Goal: Task Accomplishment & Management: Complete application form

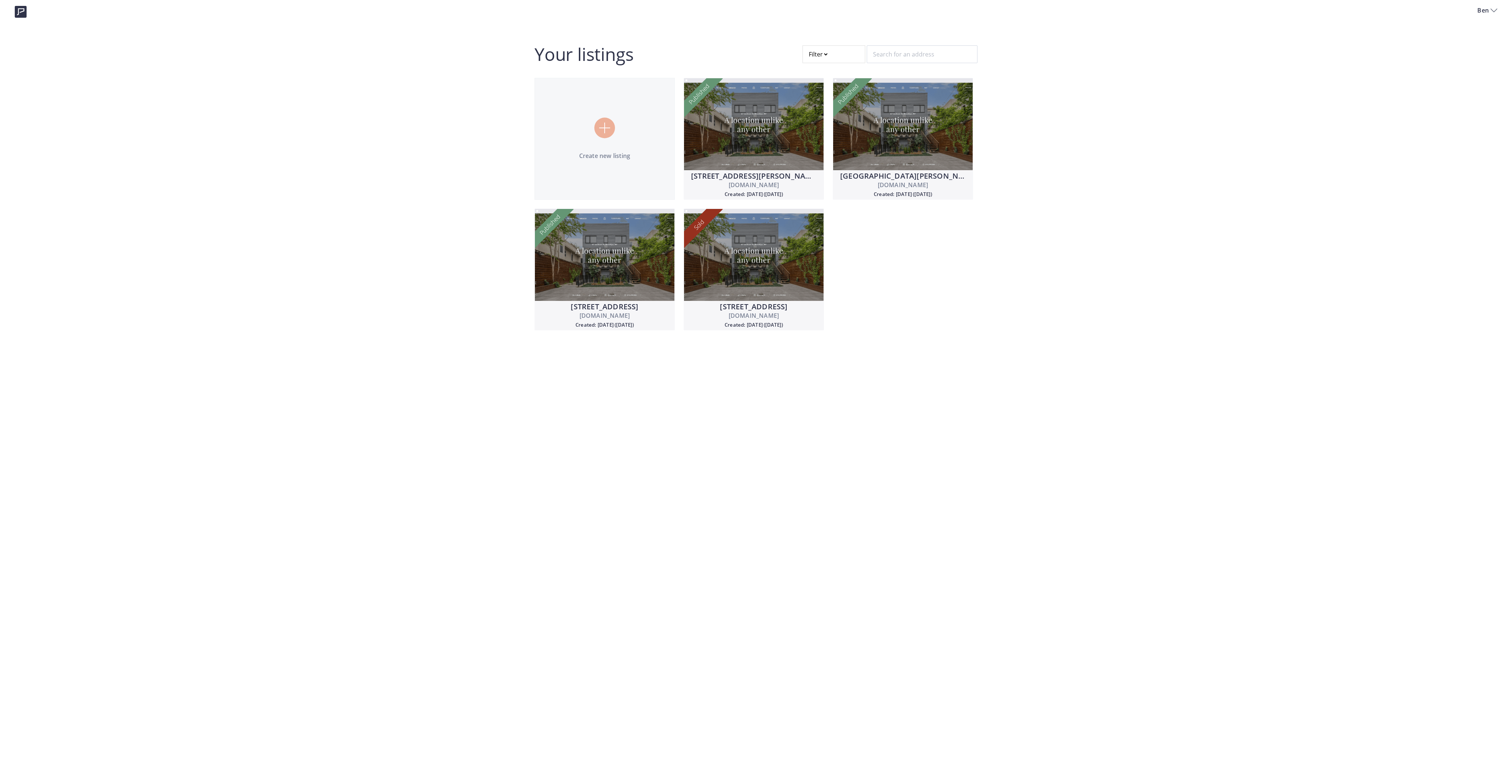
click at [829, 49] on div at bounding box center [833, 54] width 63 height 18
click at [811, 108] on input "Draft" at bounding box center [809, 109] width 6 height 6
radio input "true"
radio input "false"
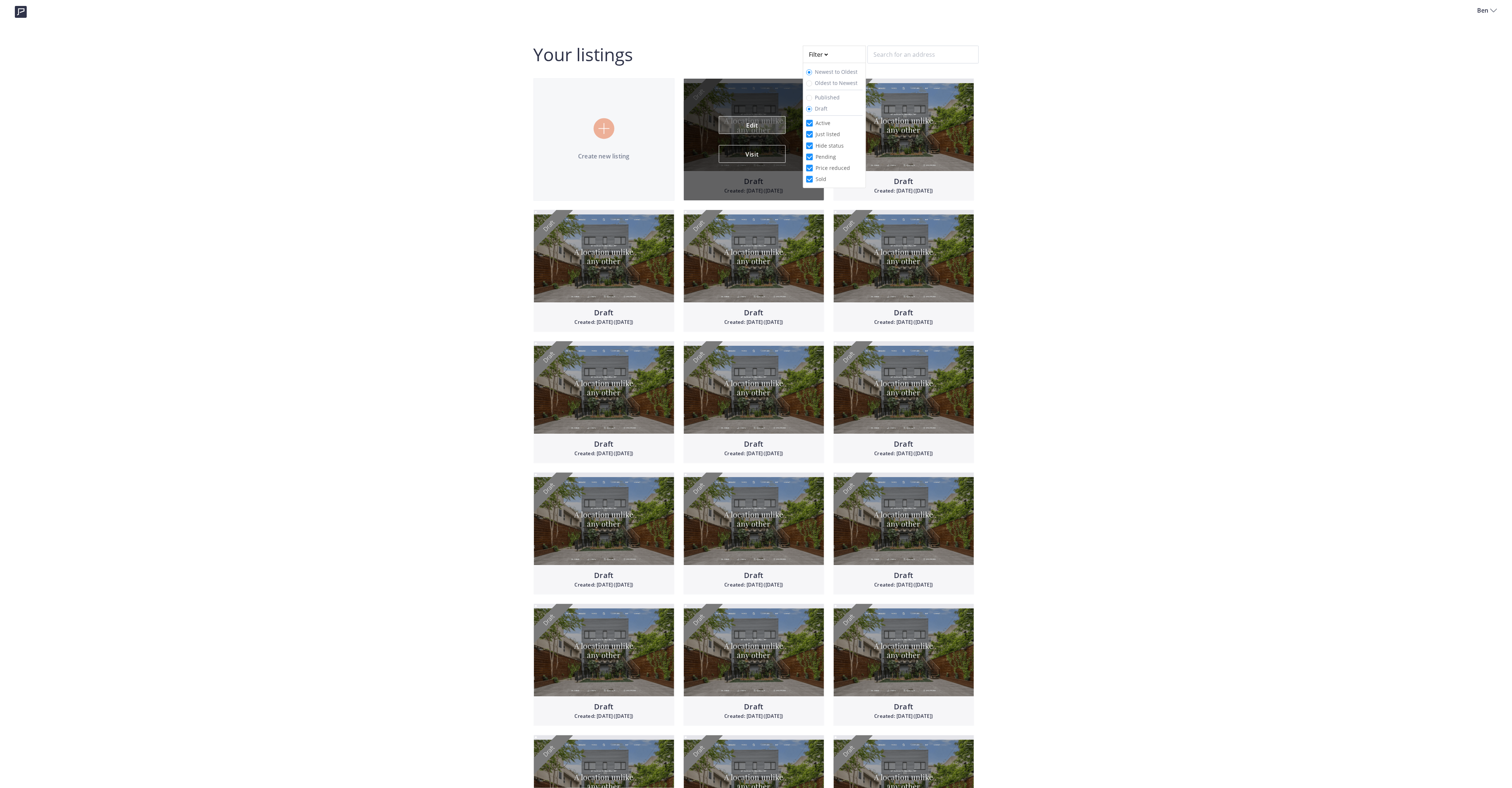
click at [748, 124] on link "Edit" at bounding box center [752, 125] width 67 height 18
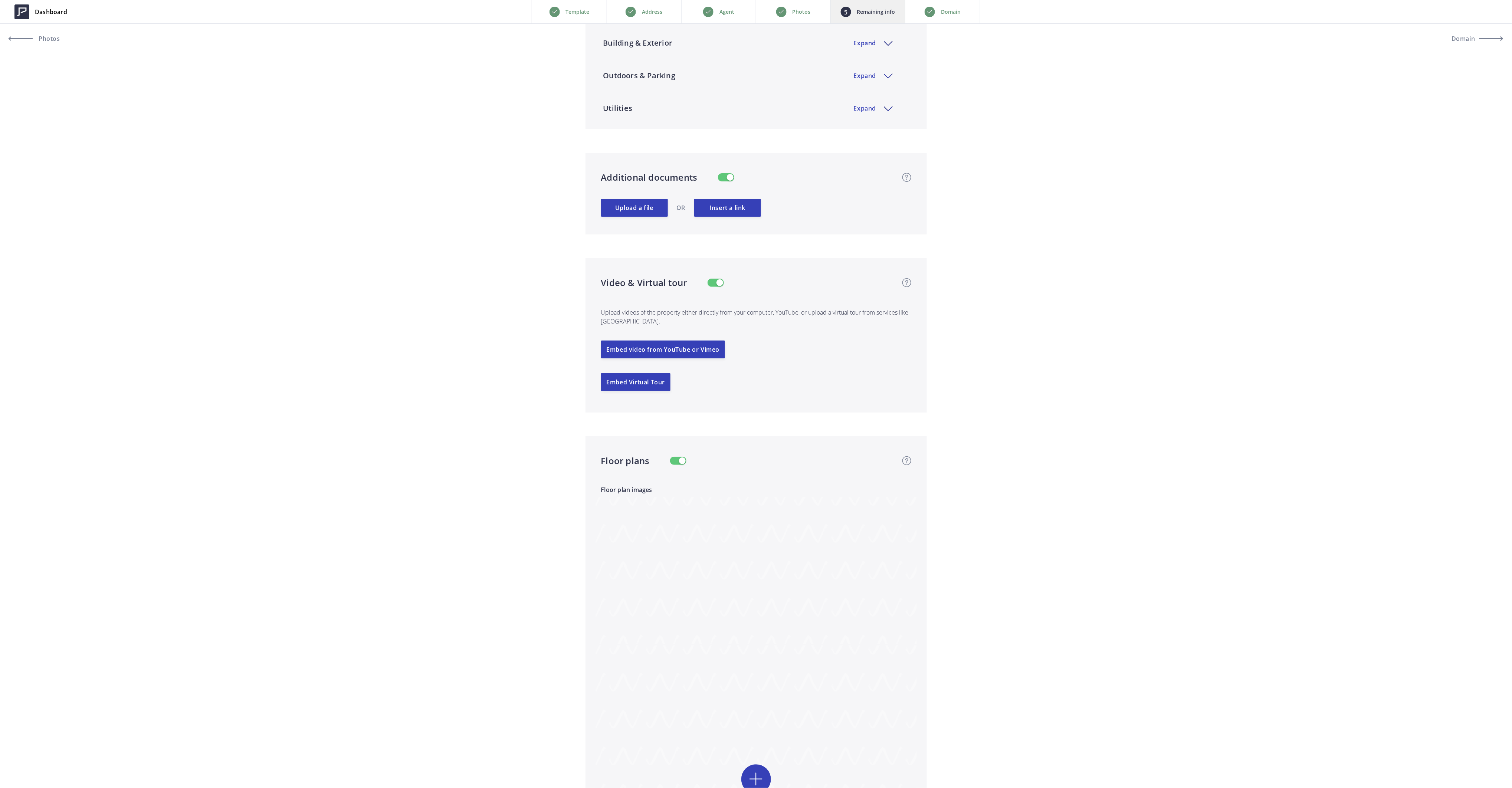
scroll to position [1372, 0]
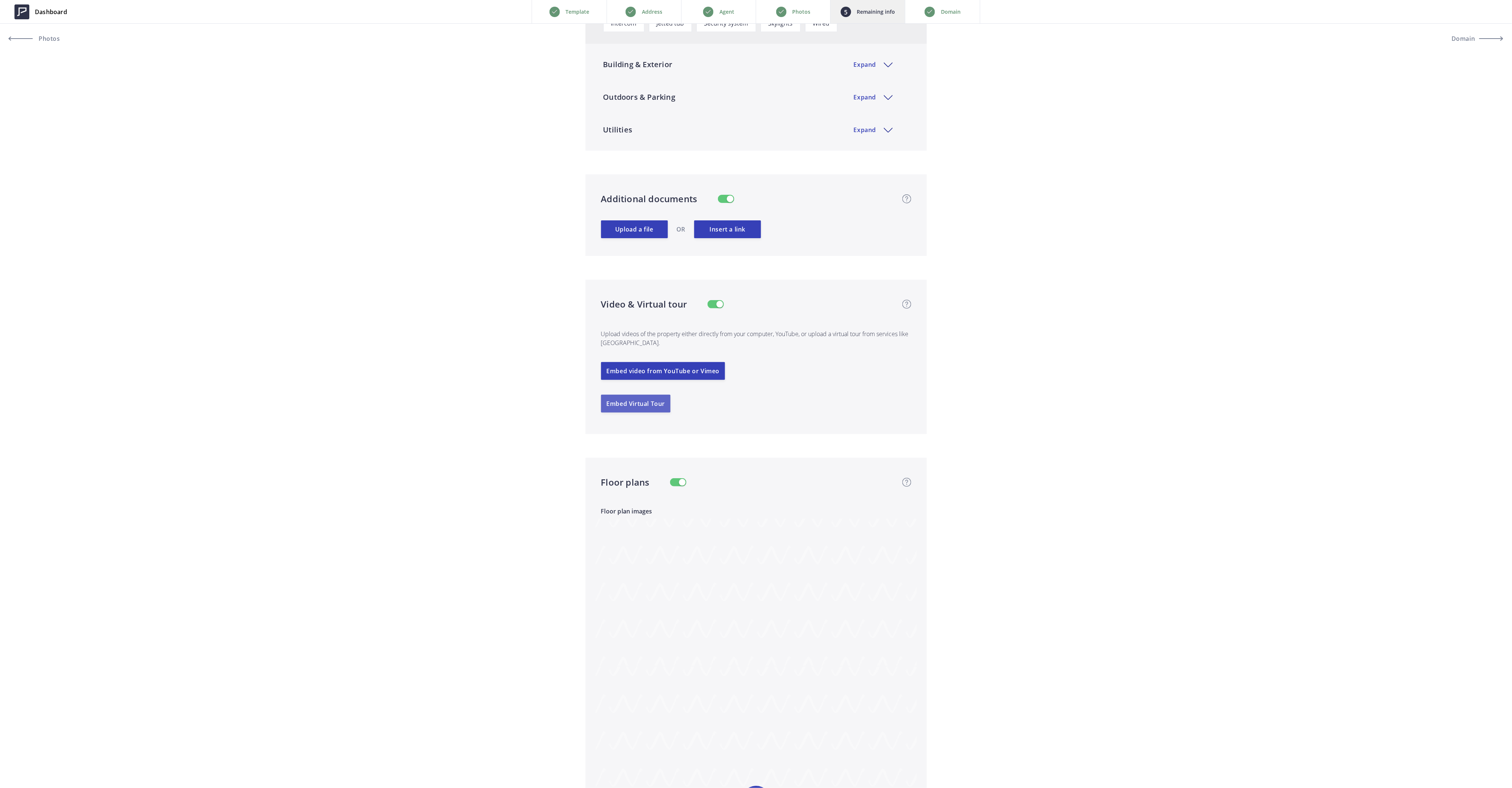
click at [634, 402] on button "Embed Virtual Tour" at bounding box center [636, 403] width 70 height 18
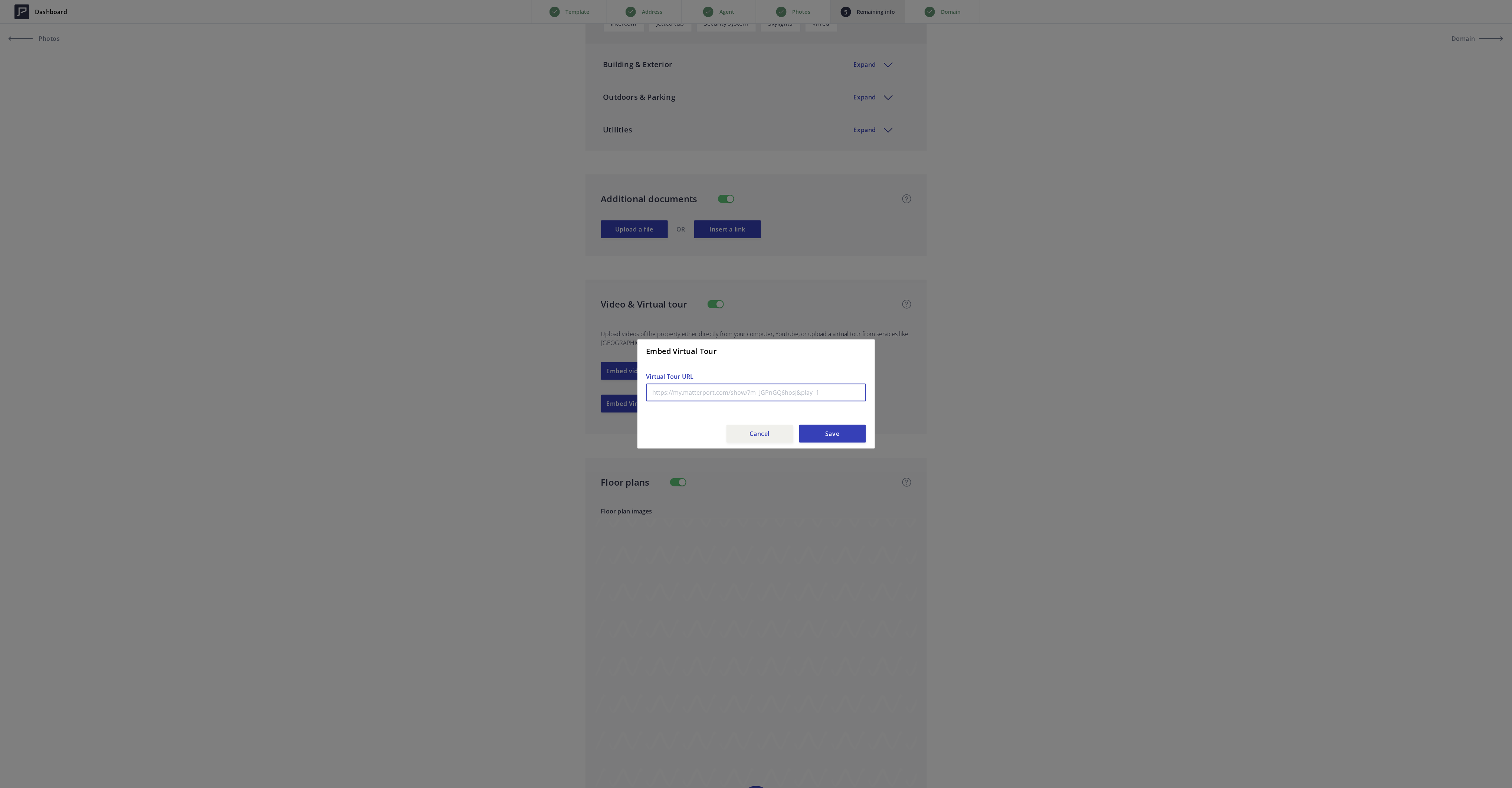
click at [698, 395] on input "text" at bounding box center [756, 392] width 219 height 18
paste input "https://my.matterport.com/show/?m=oi4Qm9iUsgt&mls=1"
type input "https://my.matterport.com/show/?m=oi4Qm9iUsgt&mls=1"
click at [835, 436] on button "Save" at bounding box center [832, 434] width 67 height 18
type input "2,999,000"
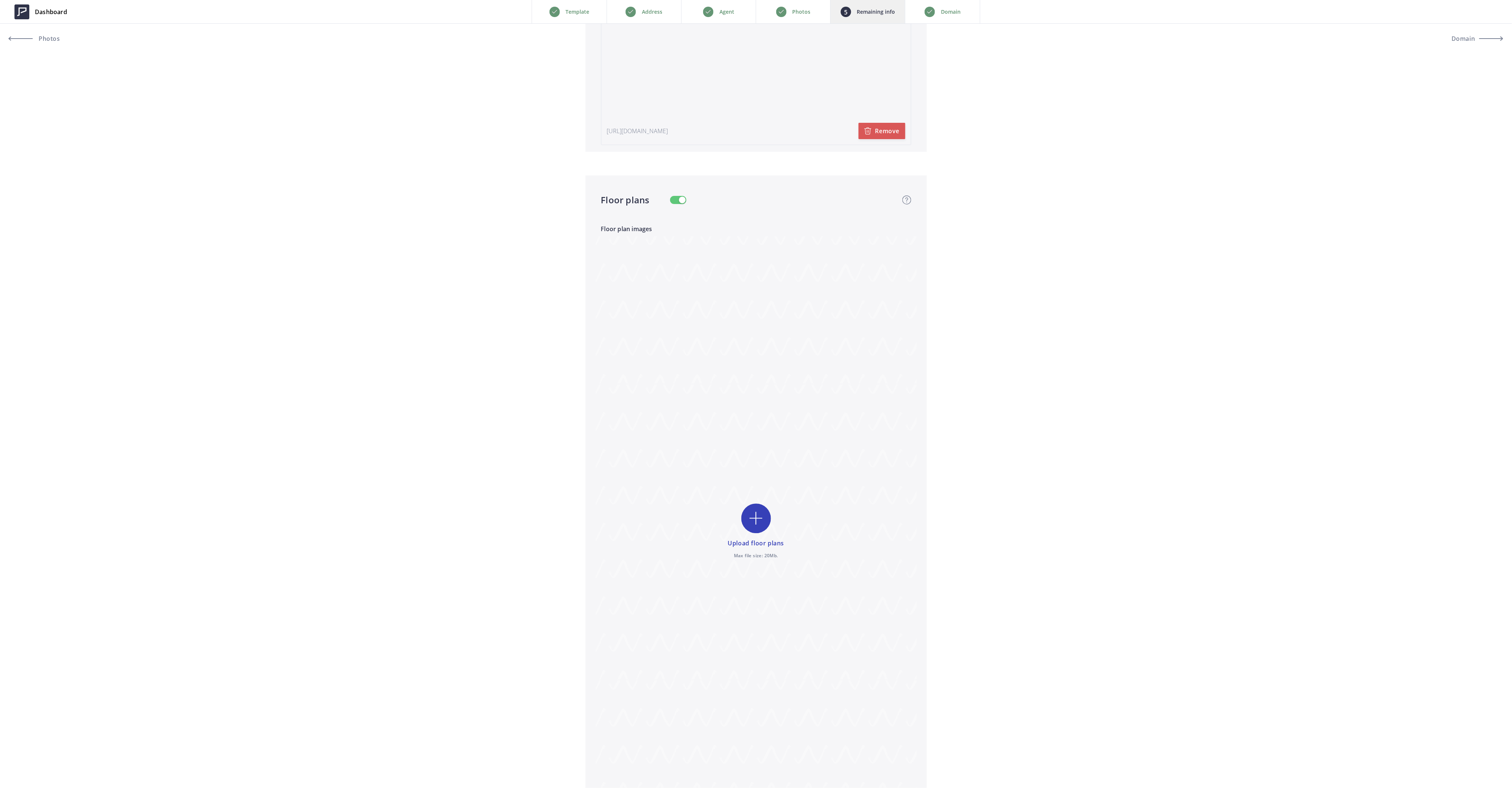
scroll to position [1866, 0]
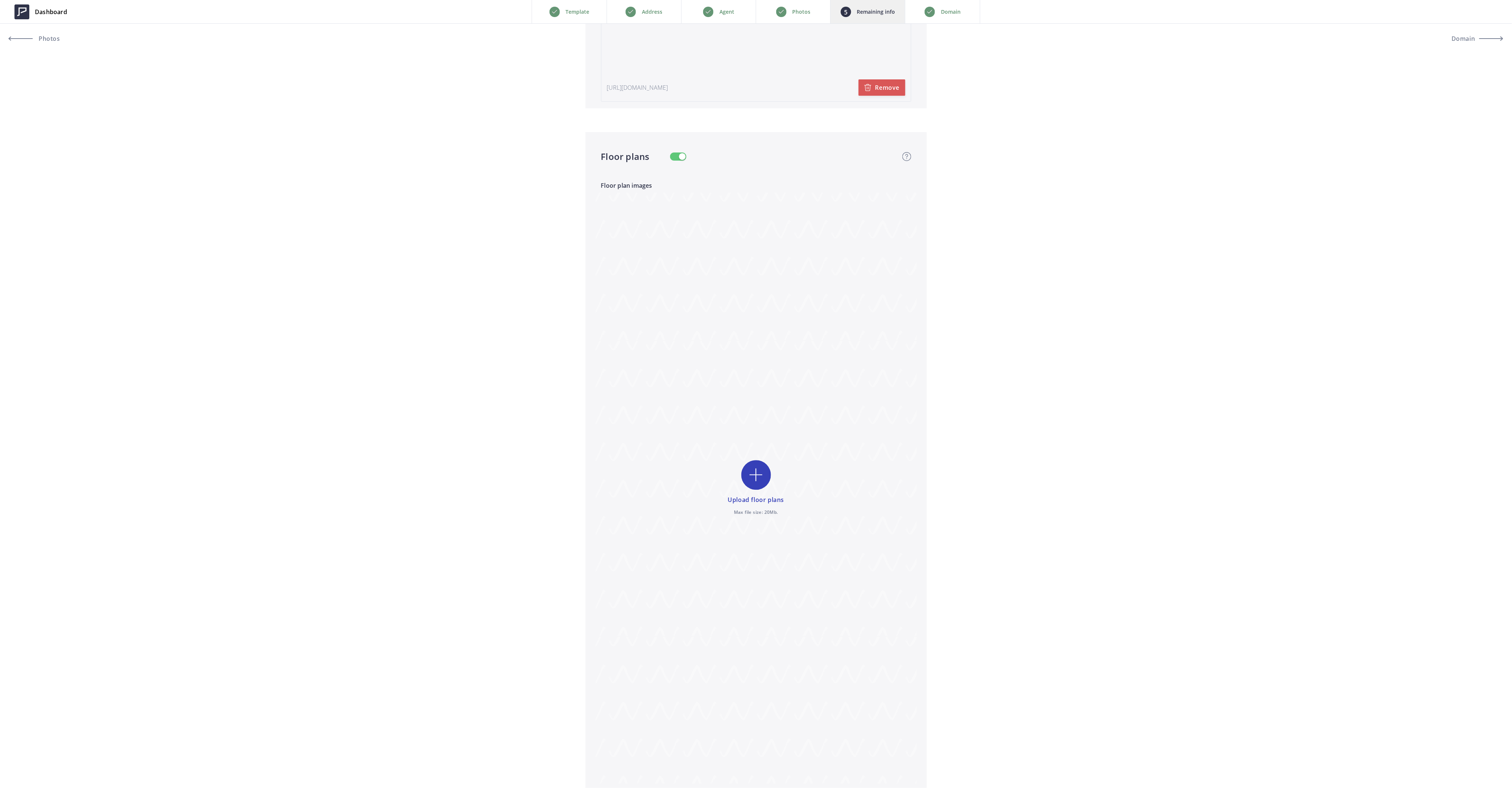
click at [755, 469] on input "file" at bounding box center [756, 488] width 322 height 591
type input "C:\fakepath\Floor-1.jpg"
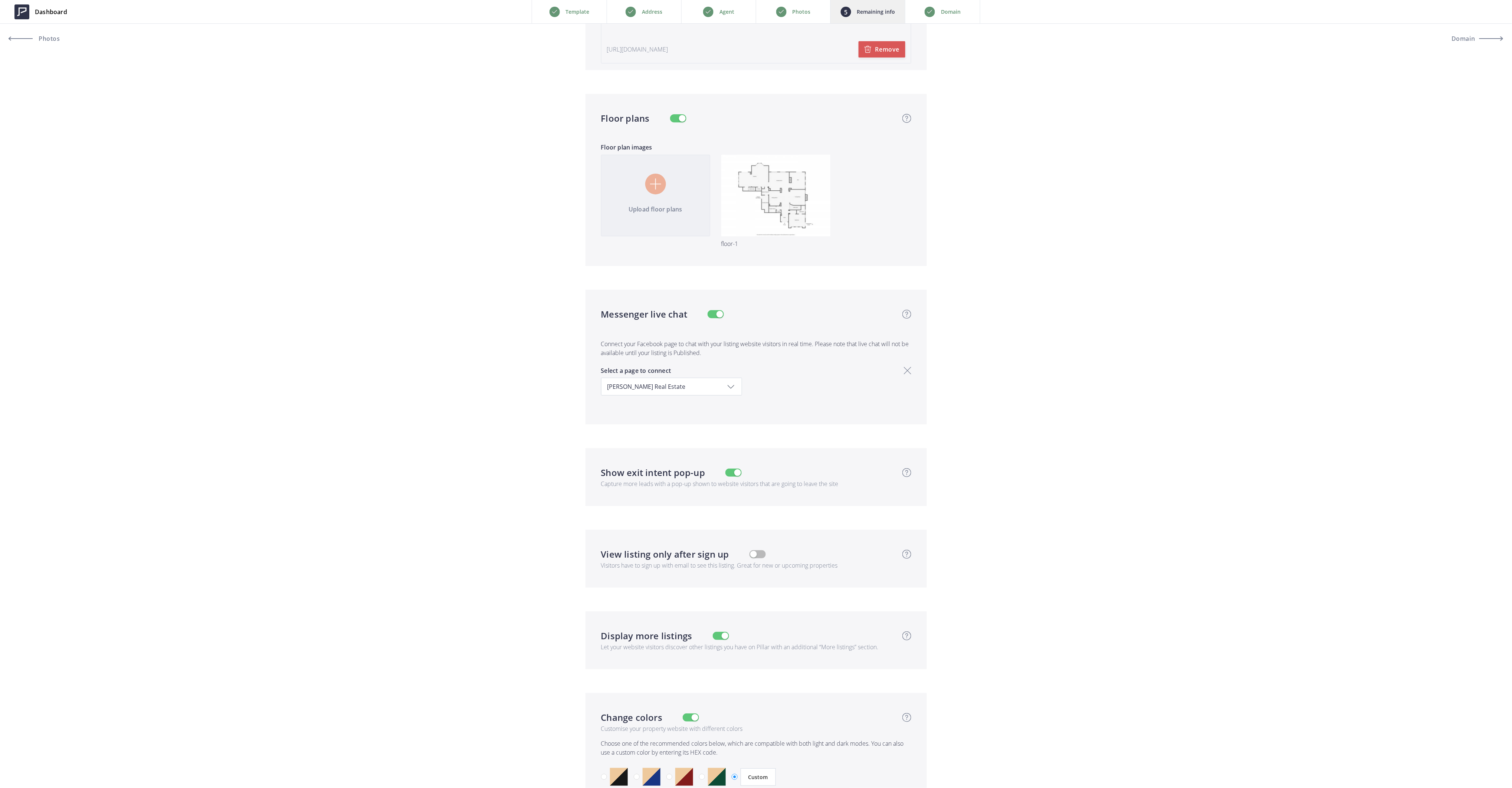
scroll to position [1817, 0]
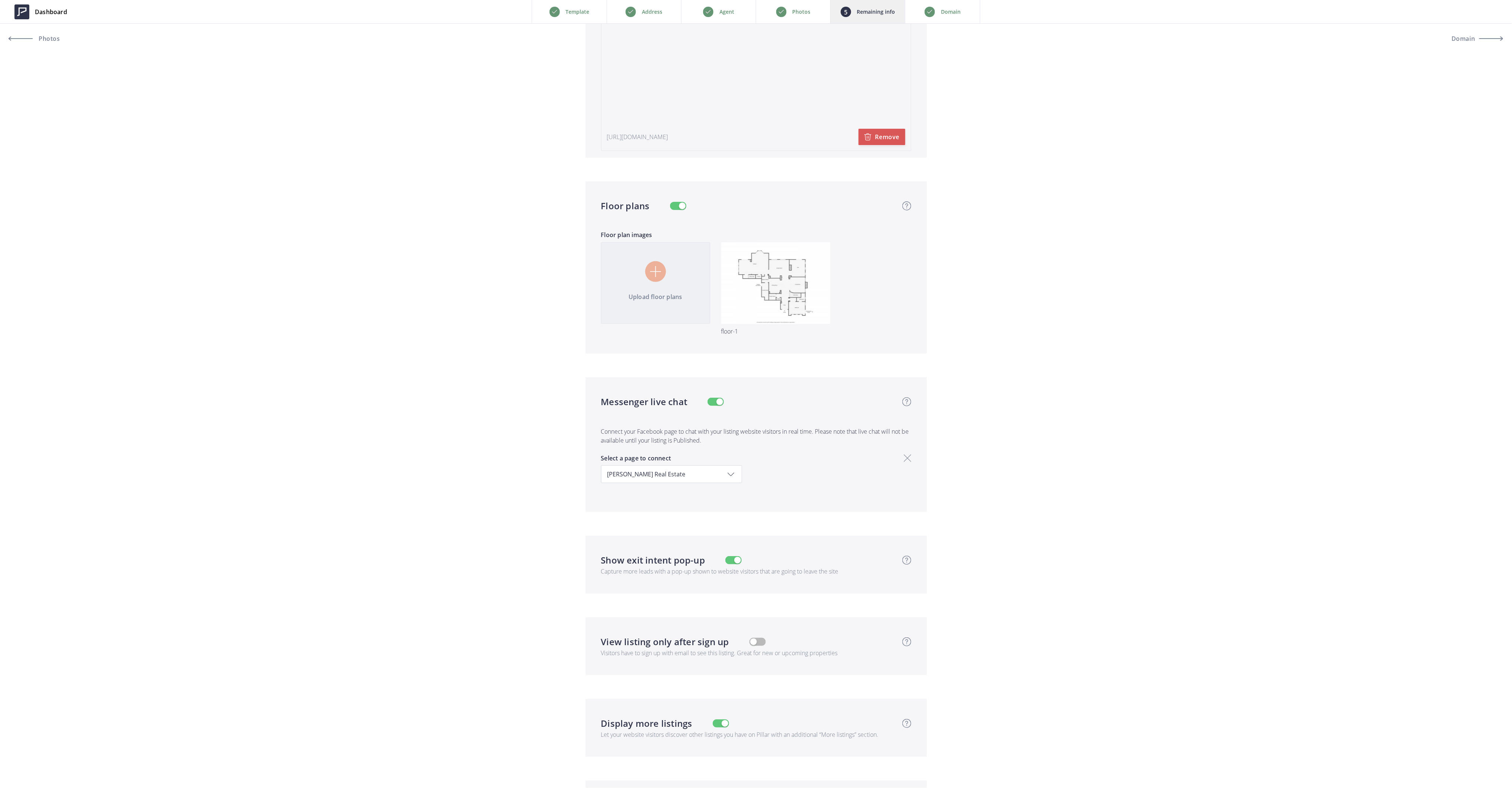
click at [647, 276] on input "file" at bounding box center [756, 294] width 322 height 104
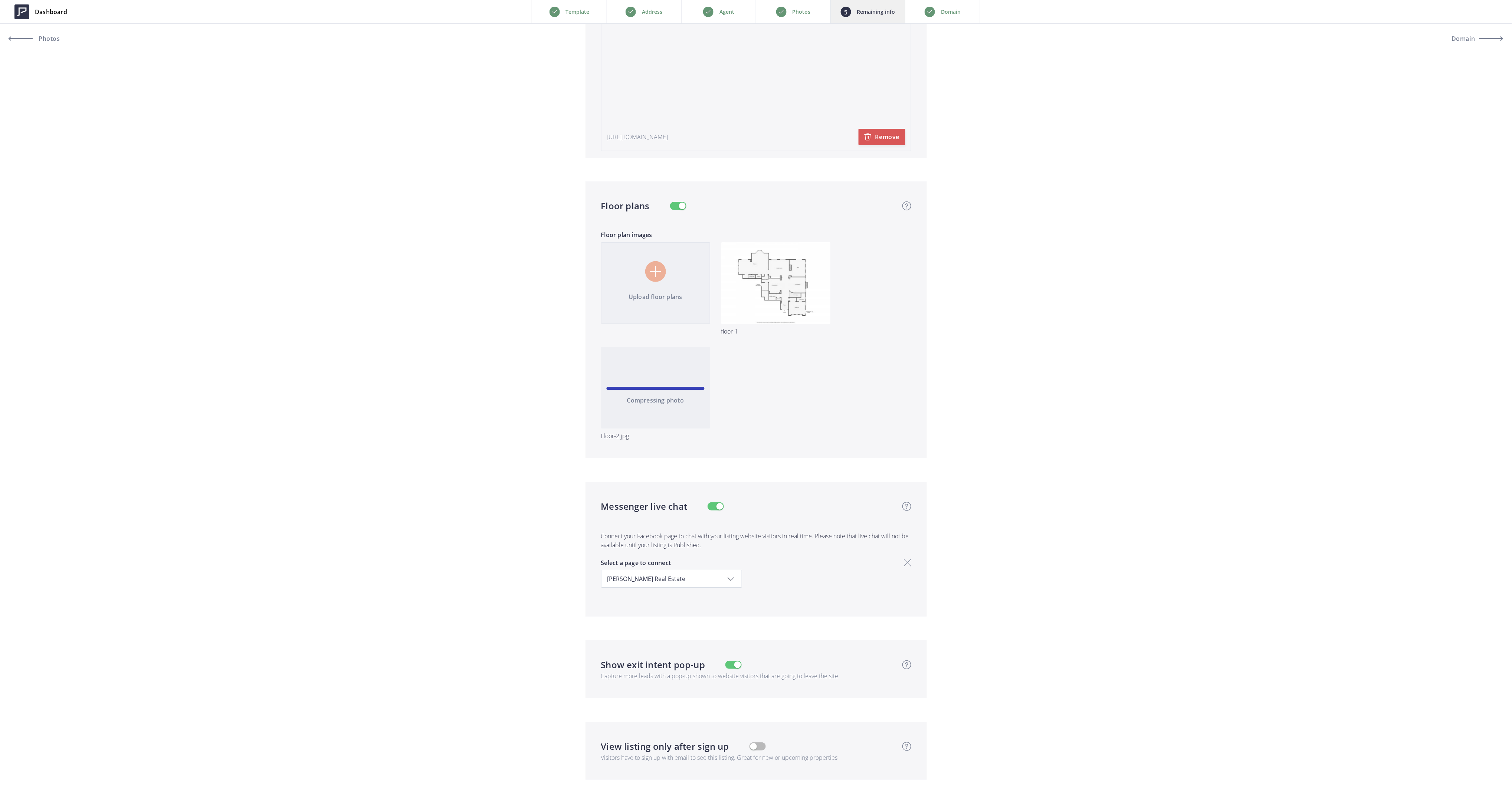
click at [647, 276] on input "file" at bounding box center [756, 347] width 322 height 209
type input "C:\fakepath\Detached-Casita.jpg"
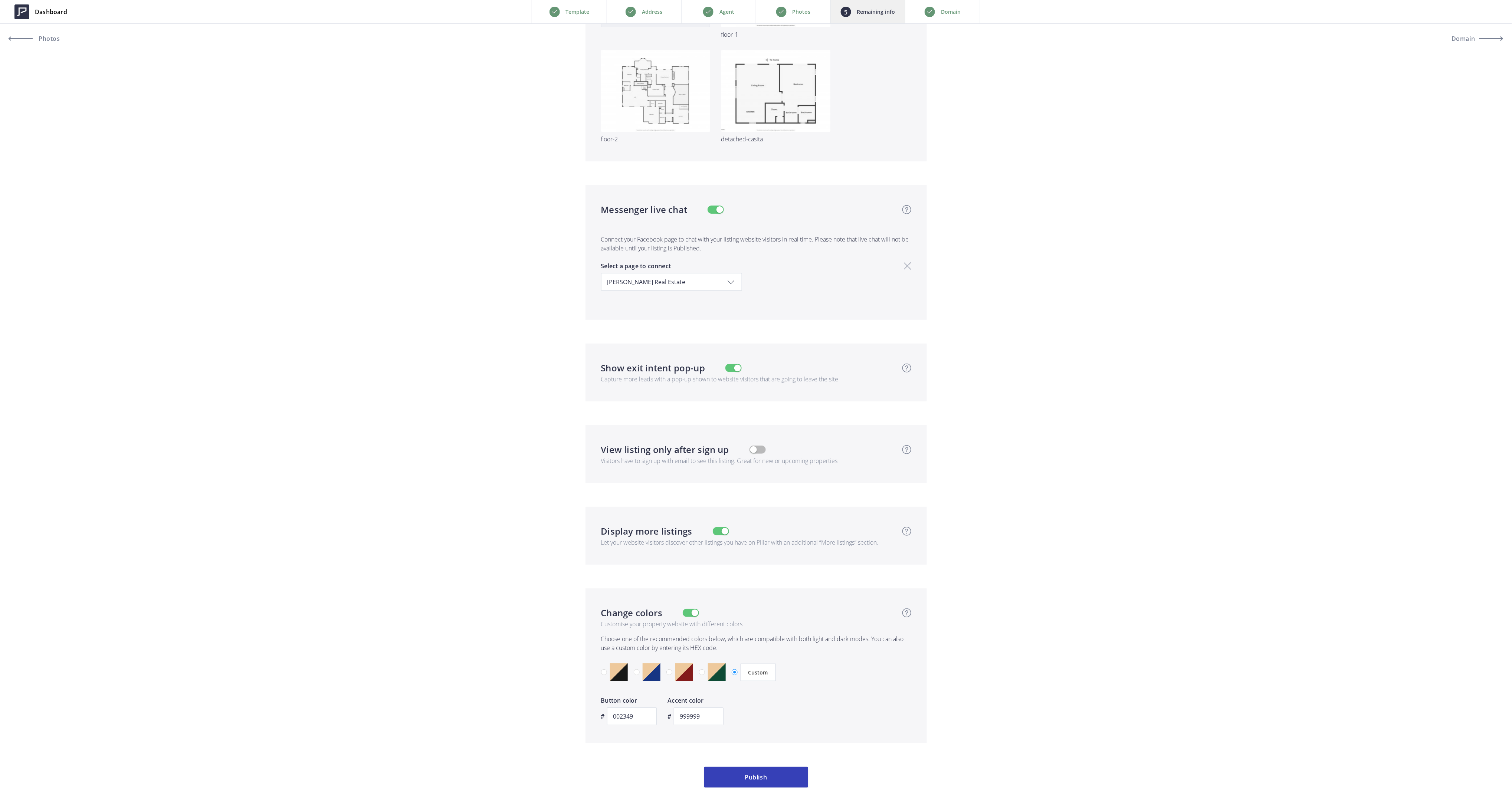
scroll to position [2197, 0]
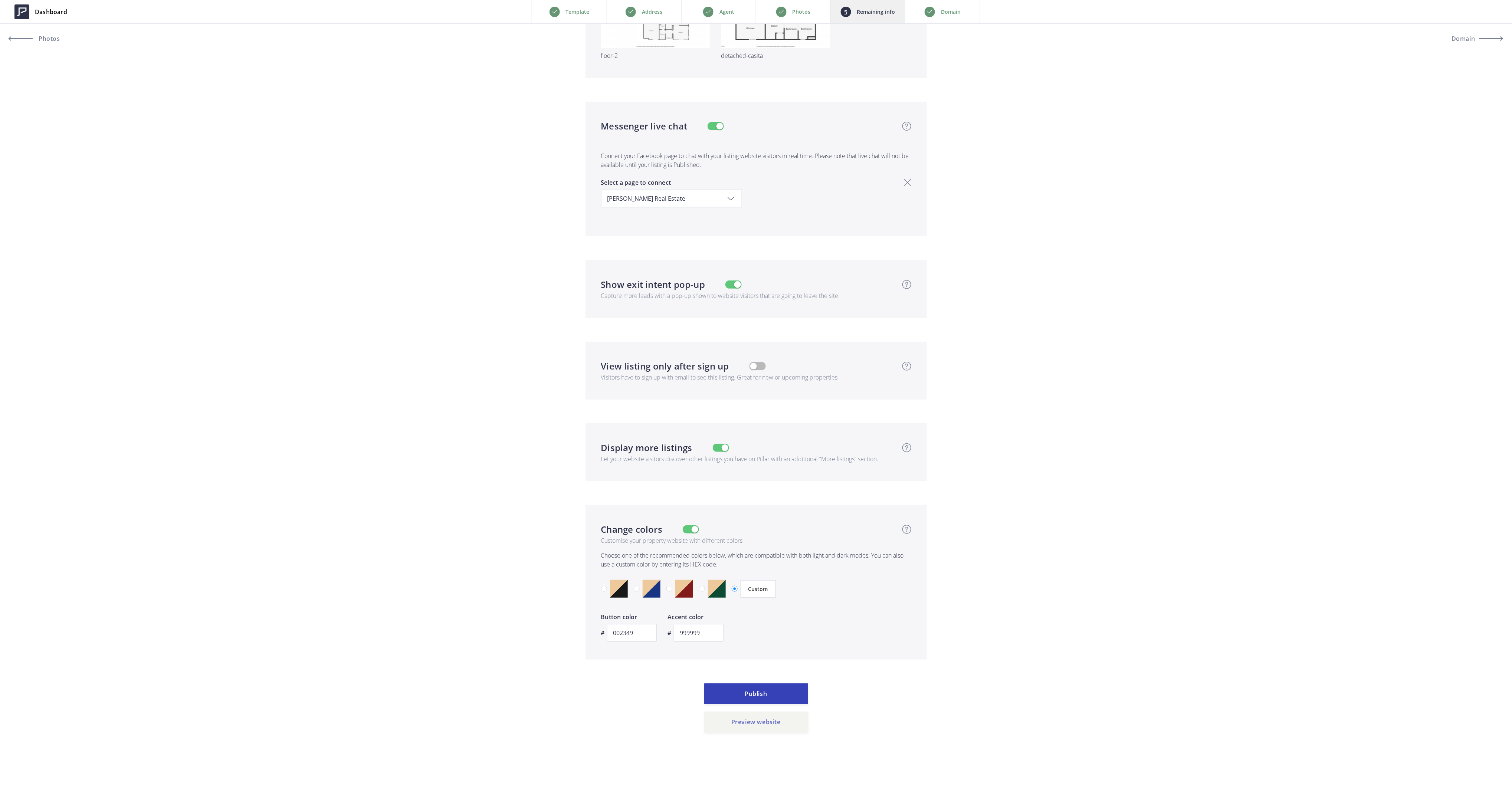
click at [766, 724] on button "Preview website" at bounding box center [756, 721] width 104 height 21
type input "2,999,000"
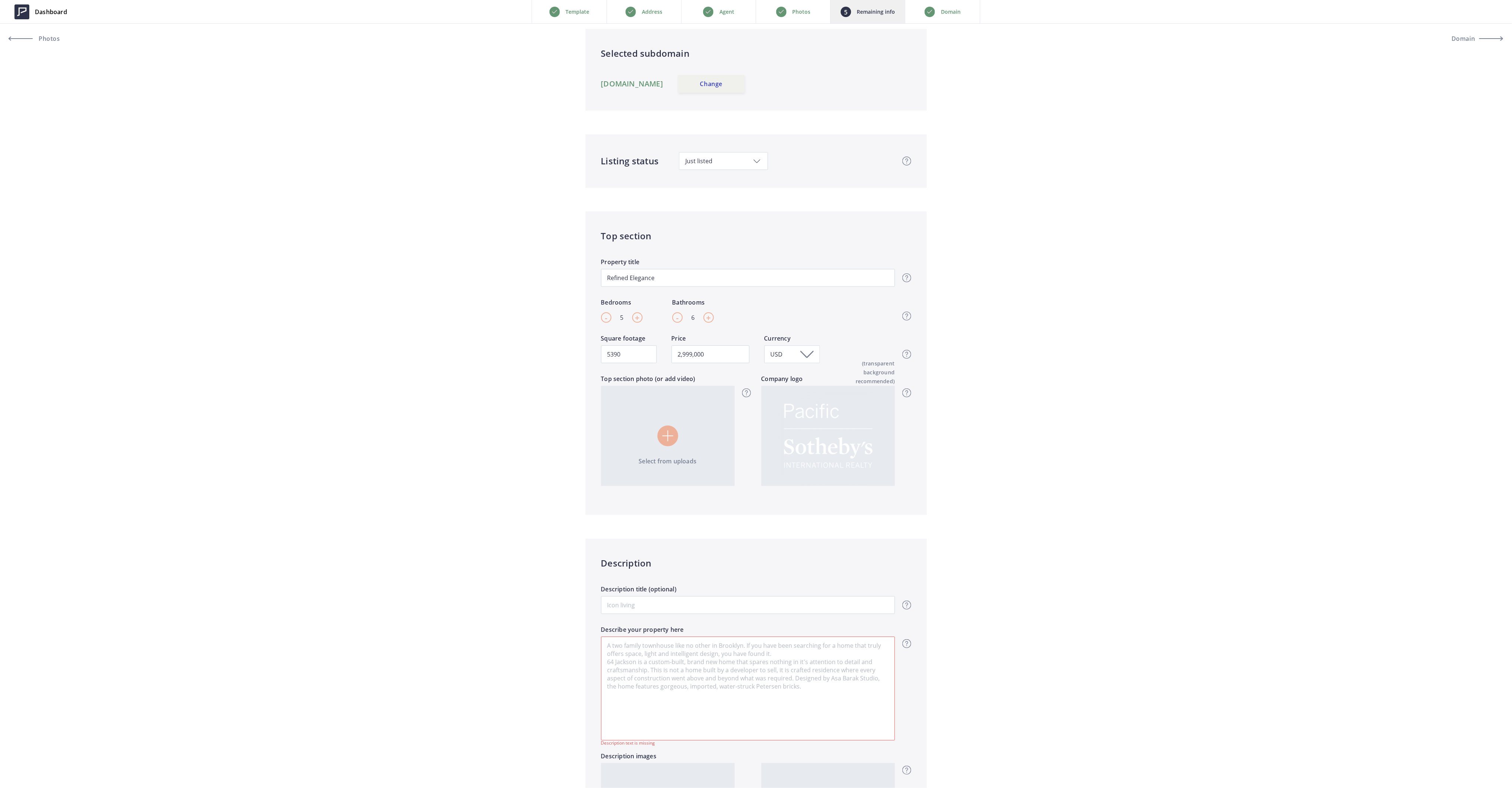
scroll to position [0, 0]
